Goal: Navigation & Orientation: Understand site structure

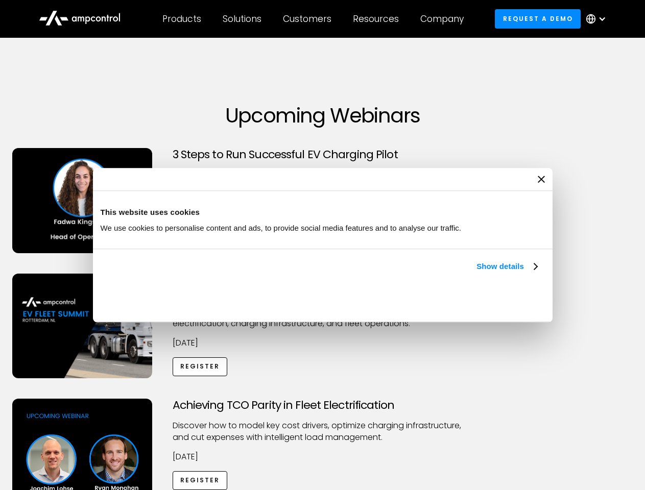
click at [476, 273] on link "Show details" at bounding box center [506, 266] width 60 height 12
click at [0, 0] on div "Necessary cookies help make a website usable by enabling basic functions like p…" at bounding box center [0, 0] width 0 height 0
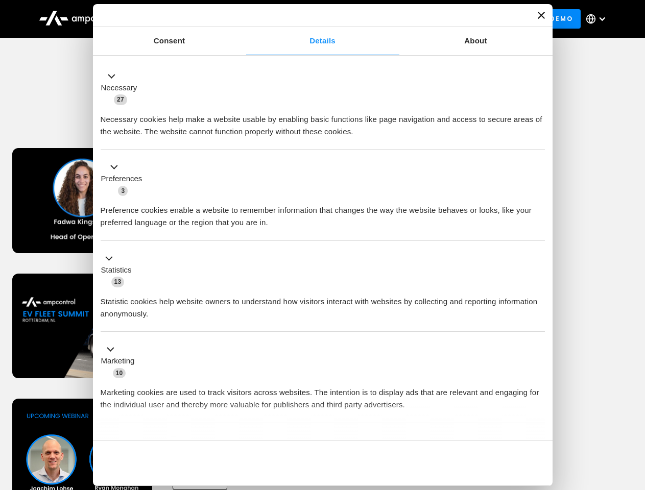
click at [314, 19] on div "Customers" at bounding box center [307, 18] width 48 height 11
click at [181, 19] on div "Products" at bounding box center [181, 18] width 39 height 11
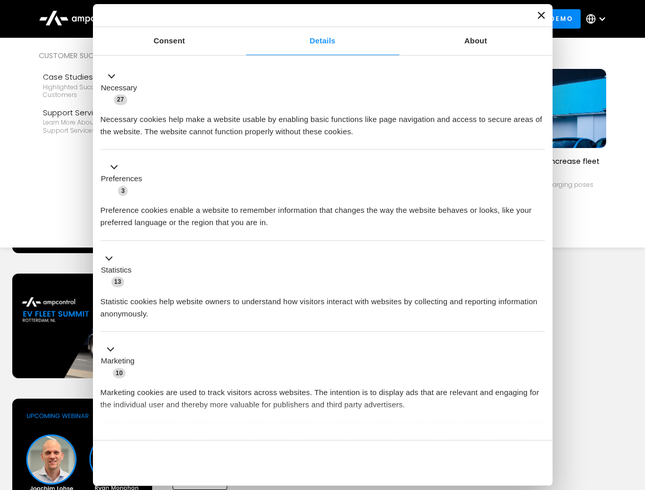
click at [242, 19] on div "Solutions" at bounding box center [242, 18] width 39 height 11
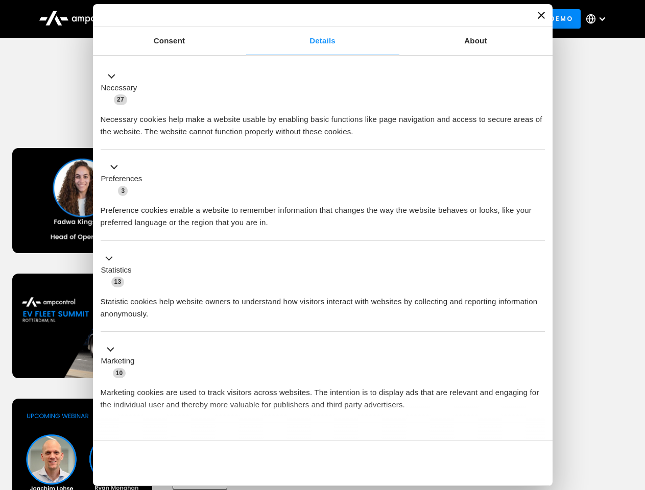
click at [309, 19] on div "Customers" at bounding box center [307, 18] width 48 height 11
click at [378, 19] on div "Resources" at bounding box center [376, 18] width 46 height 11
click at [445, 19] on div "Company" at bounding box center [441, 18] width 43 height 11
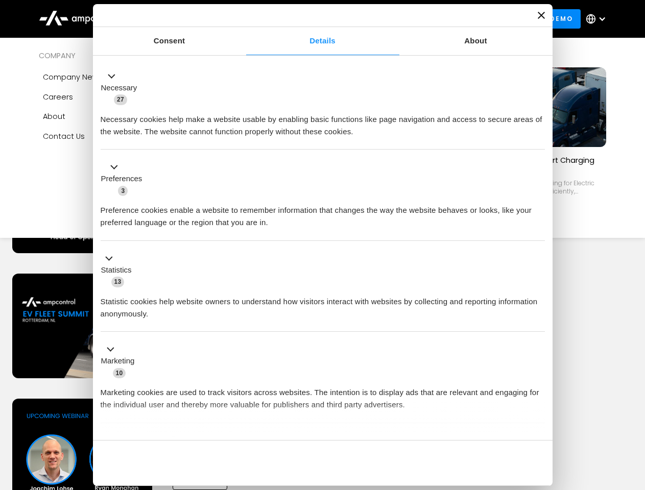
click at [598, 19] on div at bounding box center [602, 19] width 8 height 8
